Goal: Information Seeking & Learning: Learn about a topic

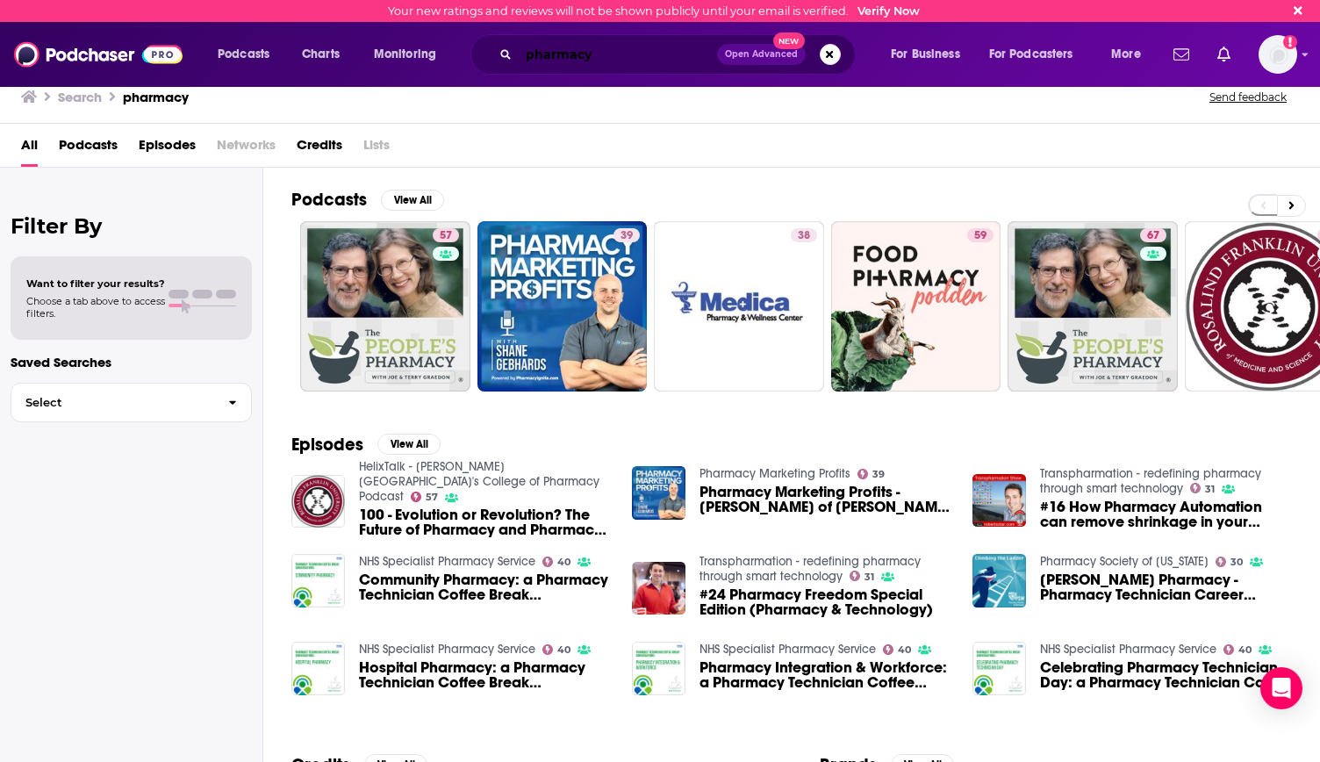
click at [586, 56] on input "pharmacy" at bounding box center [618, 54] width 198 height 28
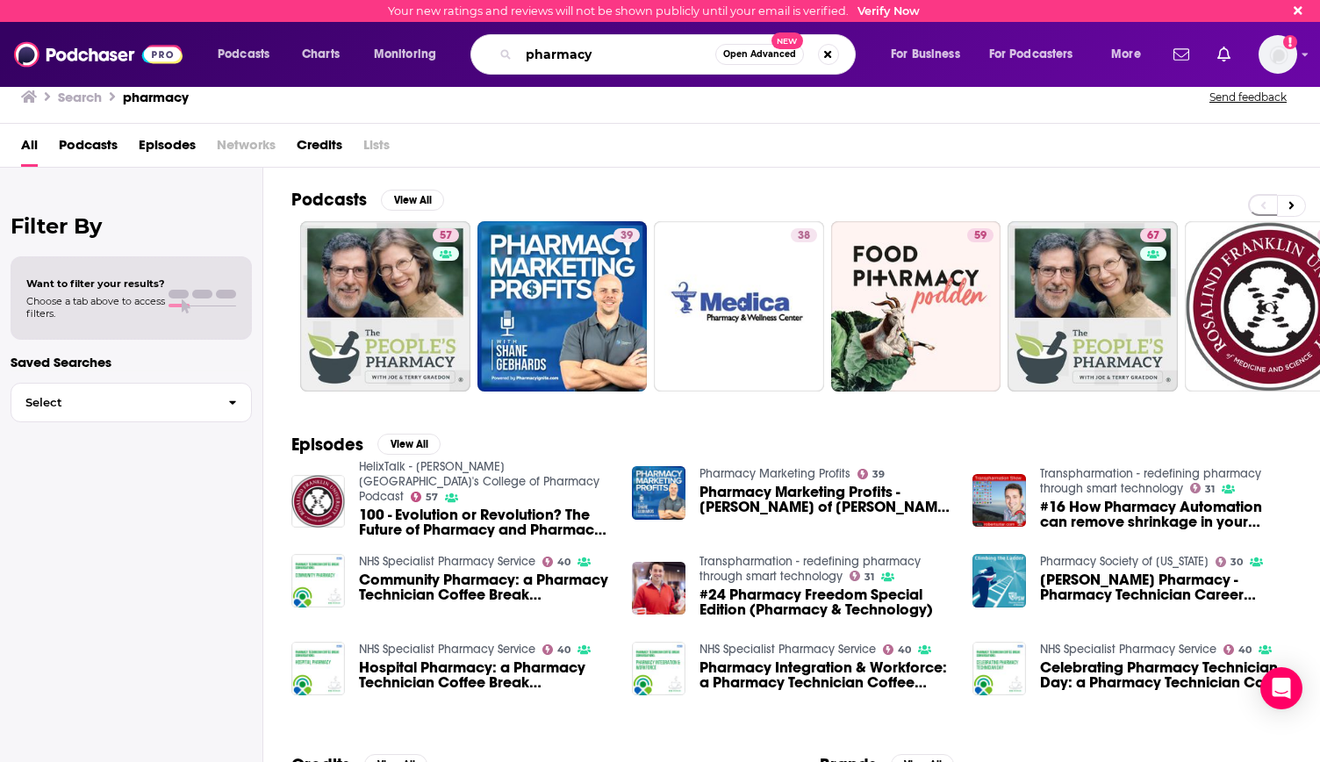
click at [586, 56] on input "pharmacy" at bounding box center [617, 54] width 197 height 28
type input "rx report"
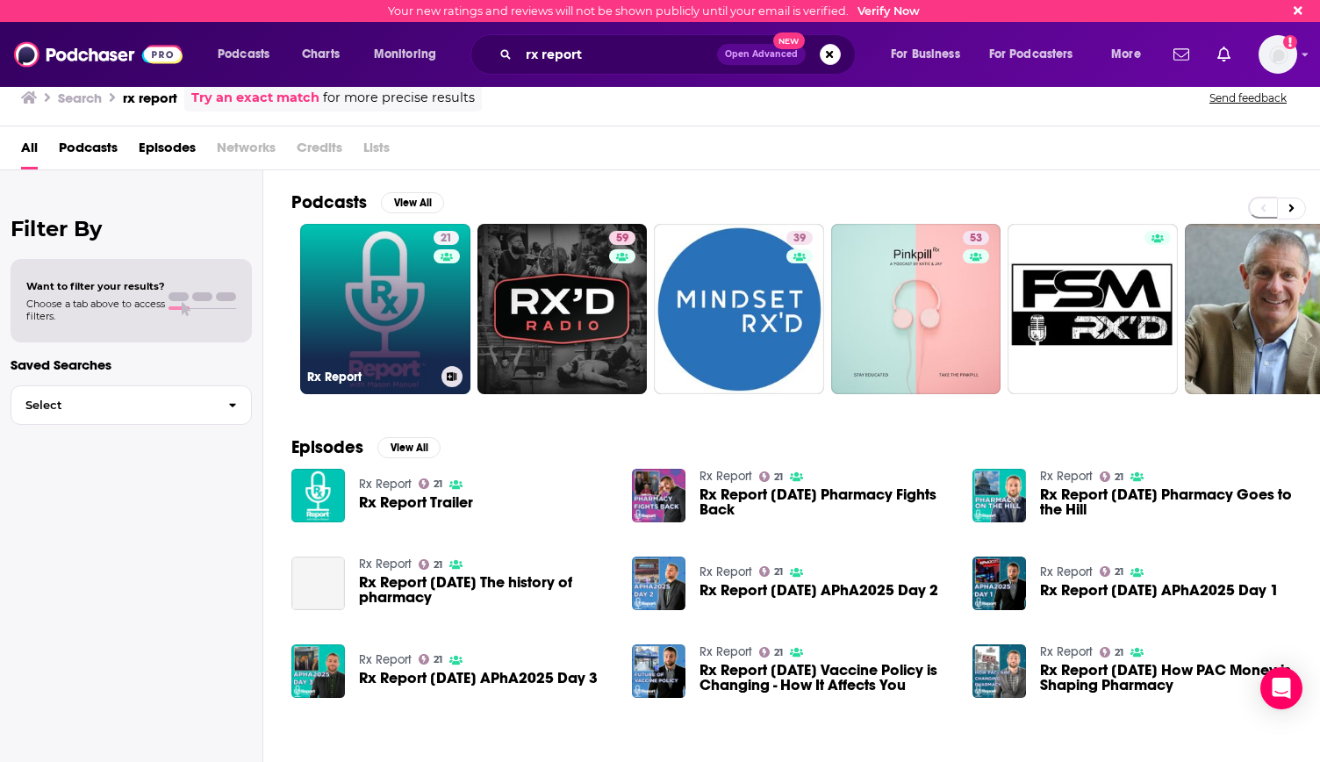
click at [382, 314] on link "21 Rx Report" at bounding box center [385, 309] width 170 height 170
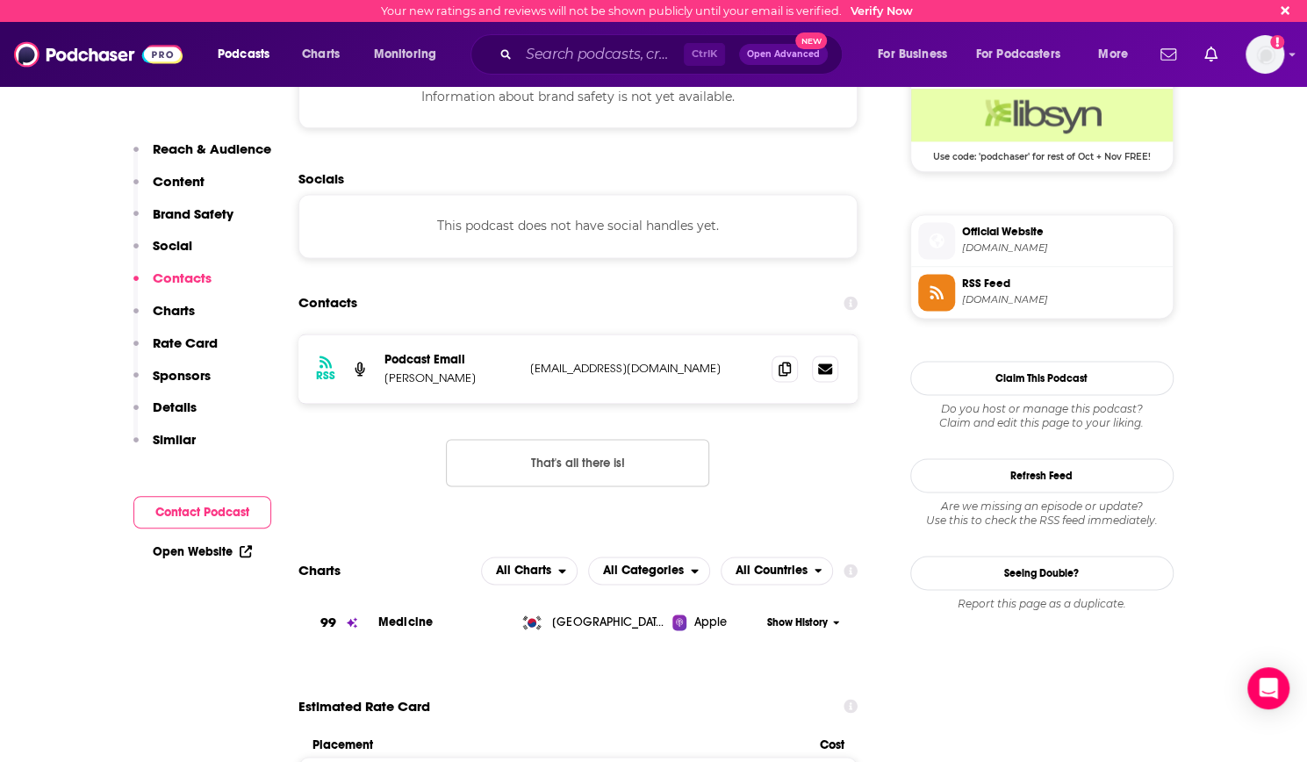
scroll to position [1309, 0]
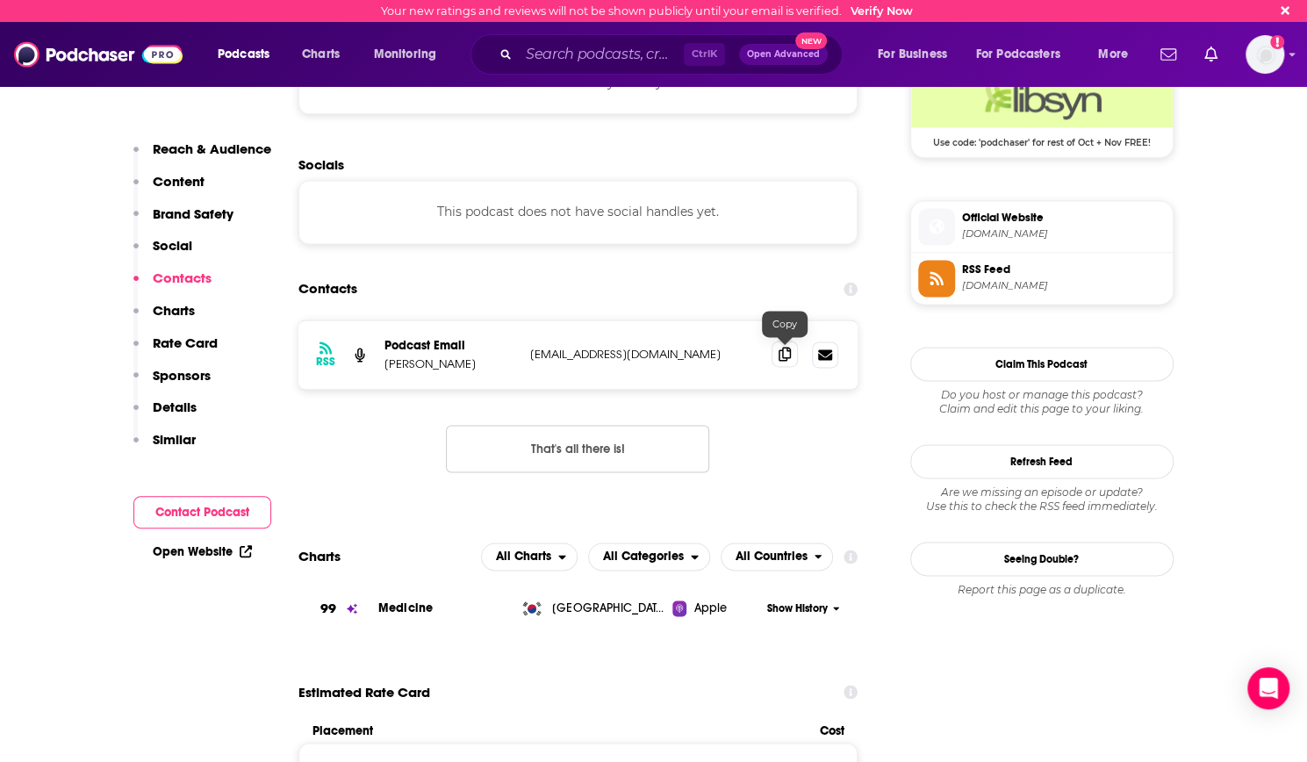
click at [776, 361] on span at bounding box center [784, 353] width 26 height 26
click at [568, 55] on input "Search podcasts, credits, & more..." at bounding box center [601, 54] width 165 height 28
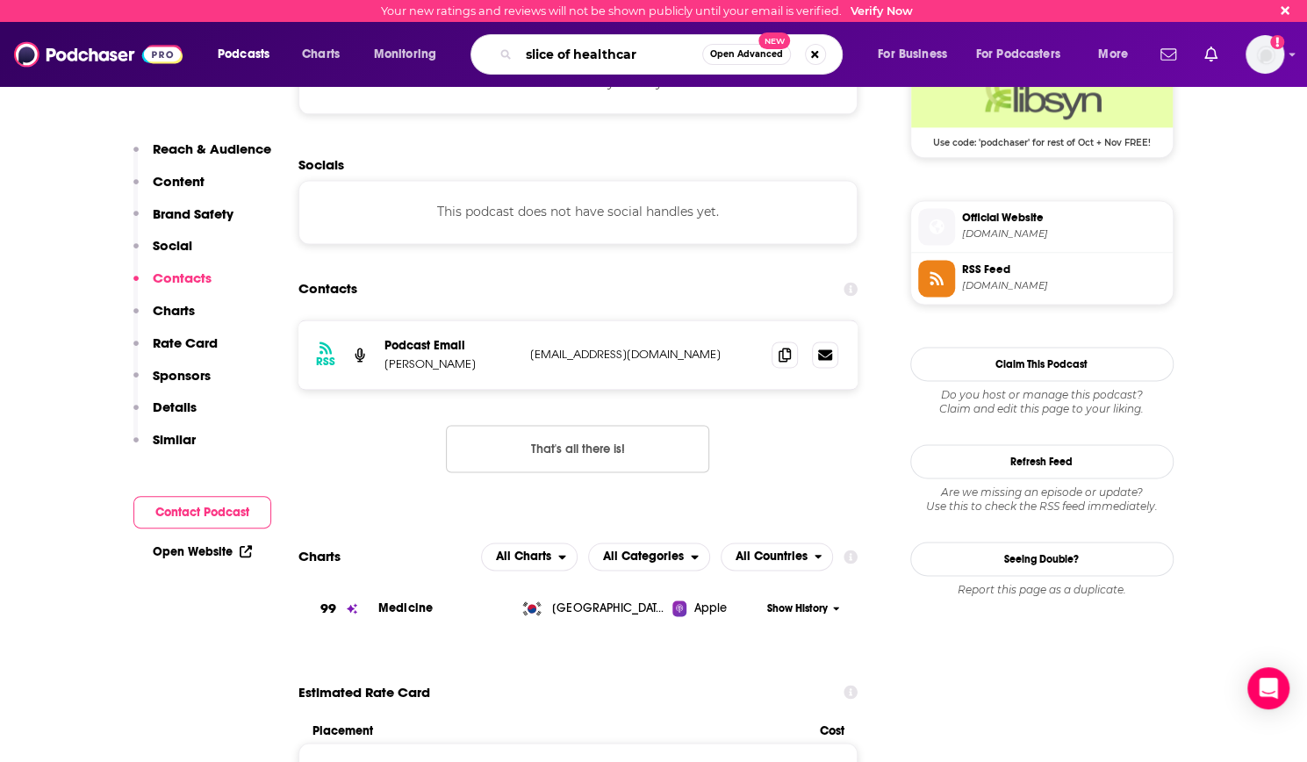
type input "slice of healthcare"
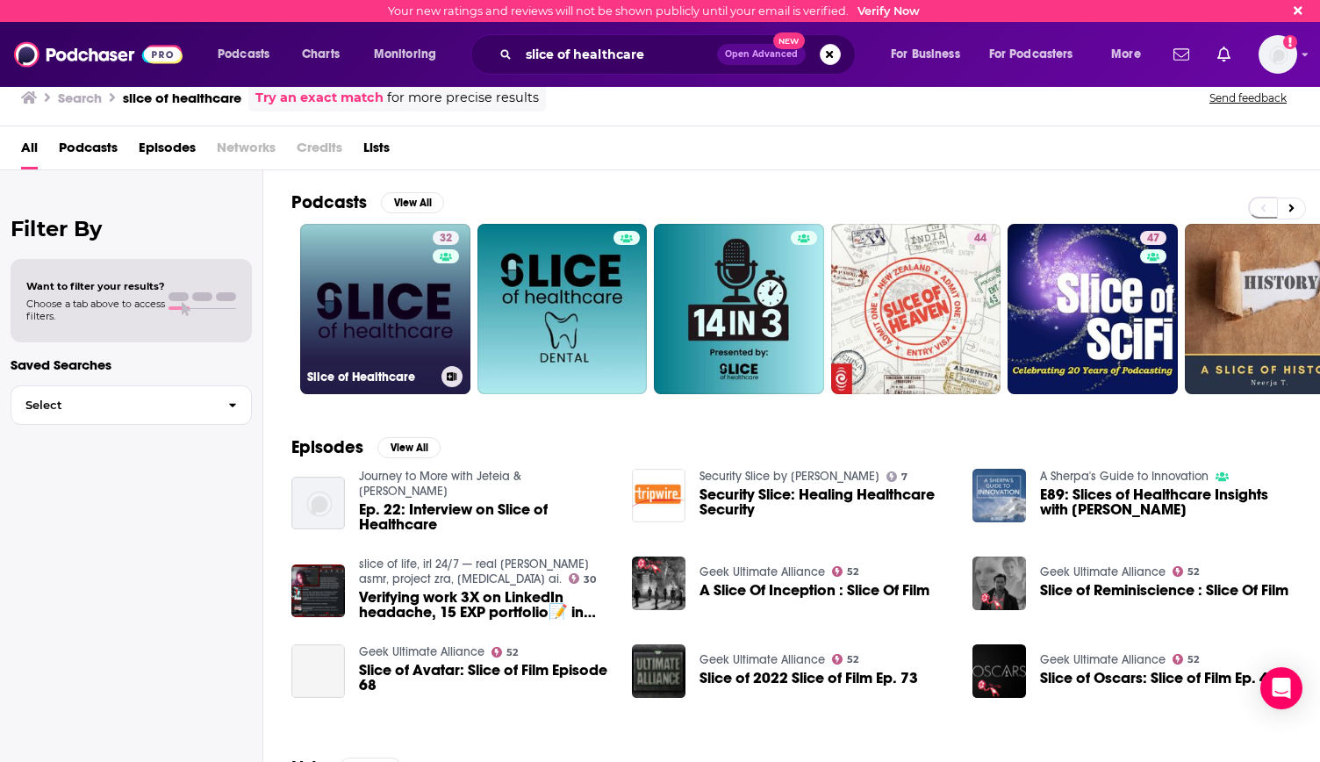
click at [355, 303] on link "32 Slice of Healthcare" at bounding box center [385, 309] width 170 height 170
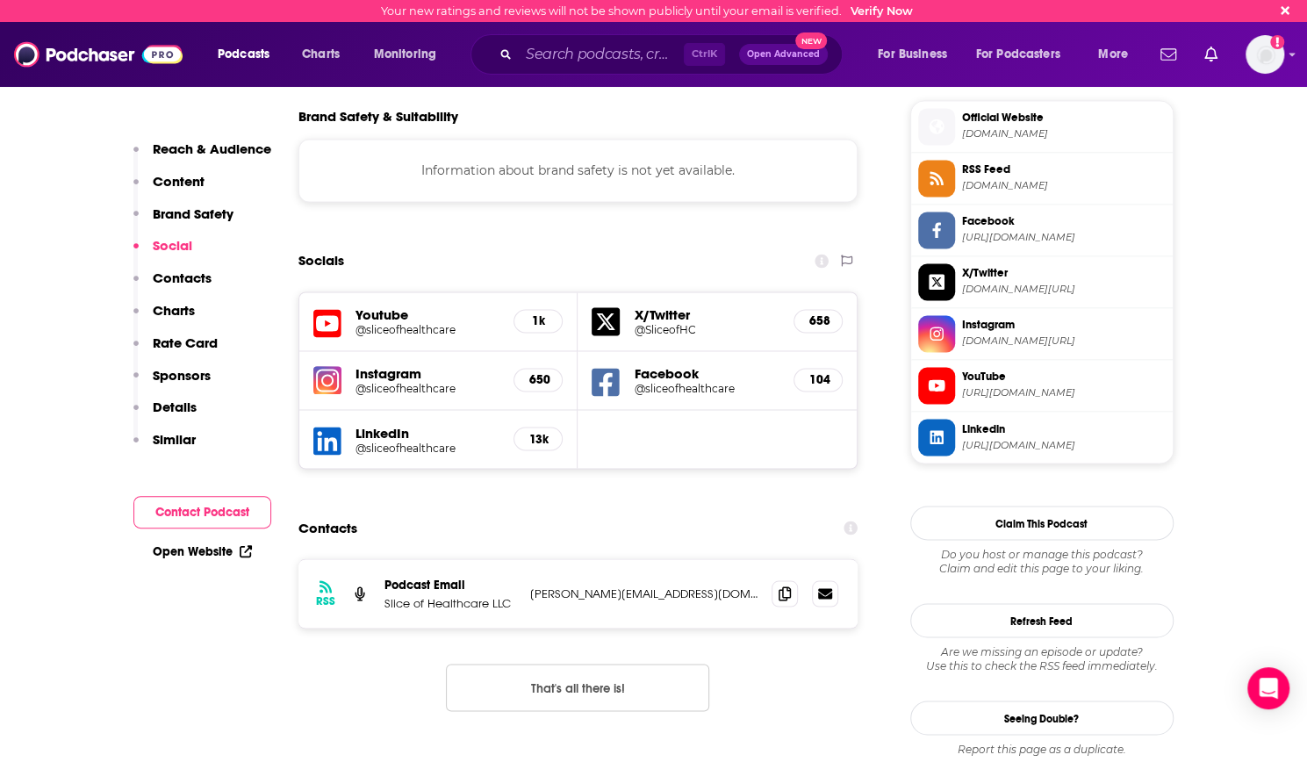
scroll to position [1566, 0]
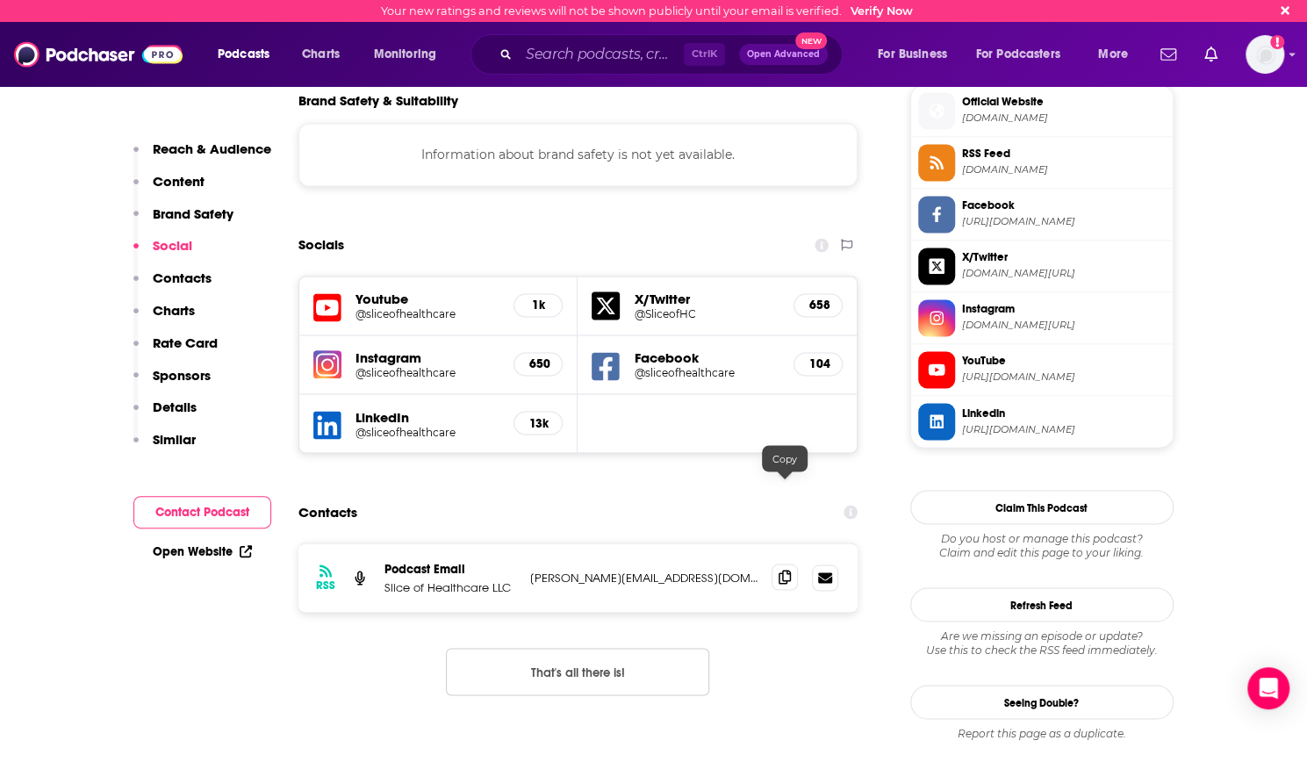
click at [778, 570] on icon at bounding box center [784, 577] width 12 height 14
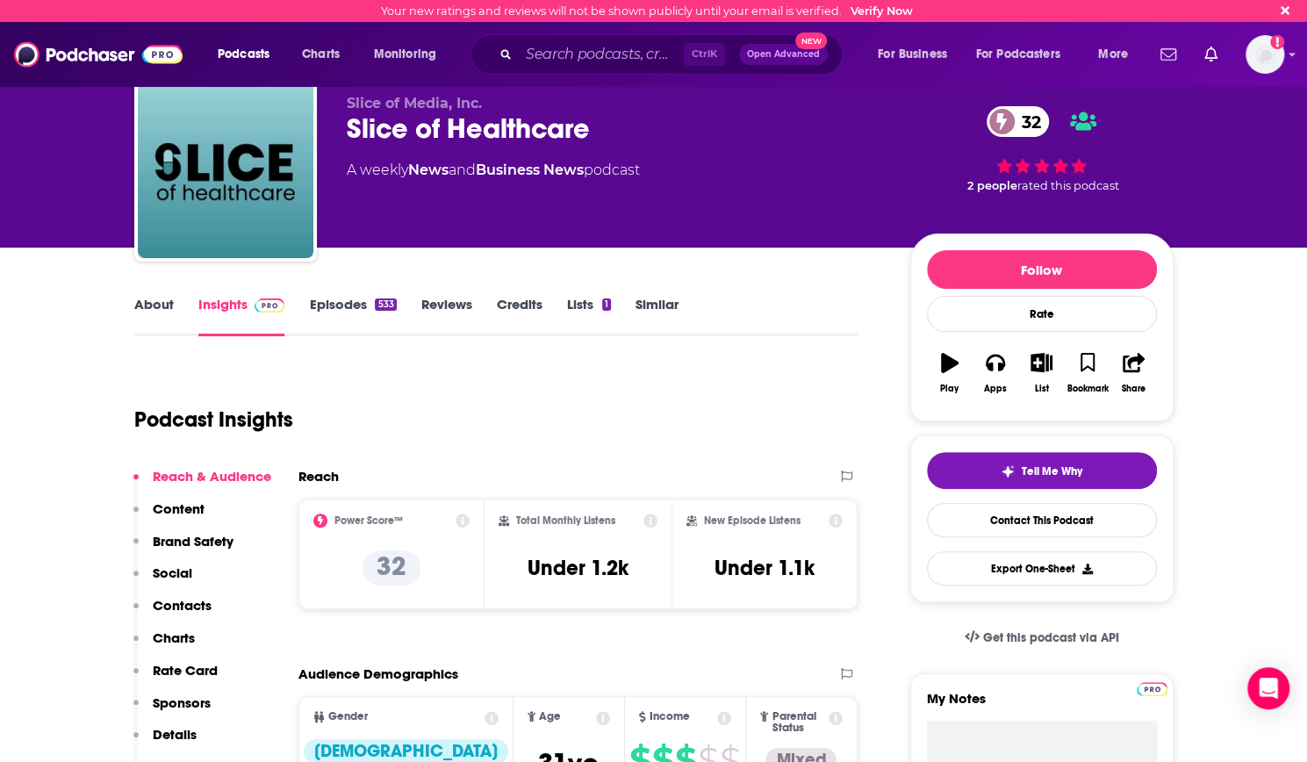
scroll to position [0, 0]
